Goal: Find specific page/section: Find specific page/section

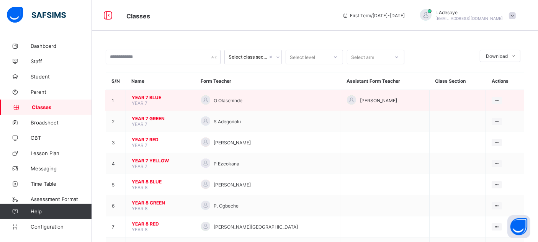
click at [150, 98] on span "YEAR 7 BLUE" at bounding box center [160, 98] width 57 height 6
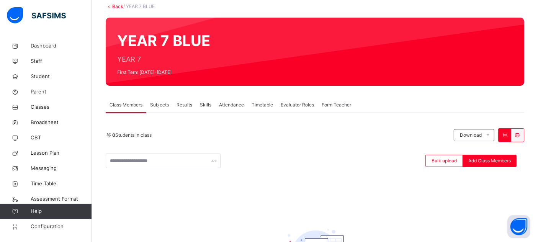
scroll to position [47, 0]
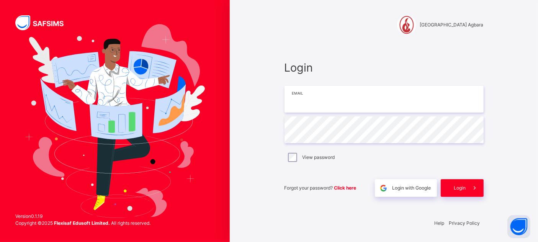
type input "**********"
